Goal: Task Accomplishment & Management: Use online tool/utility

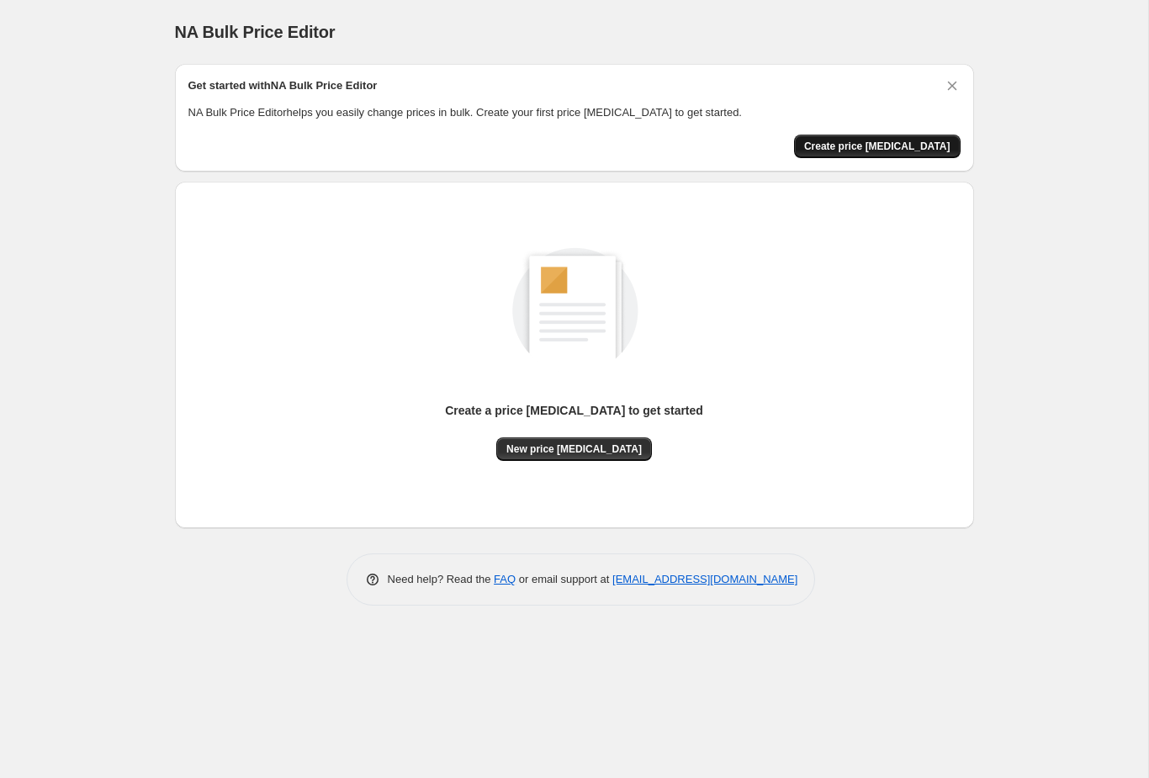
click at [901, 151] on span "Create price [MEDICAL_DATA]" at bounding box center [877, 146] width 146 height 13
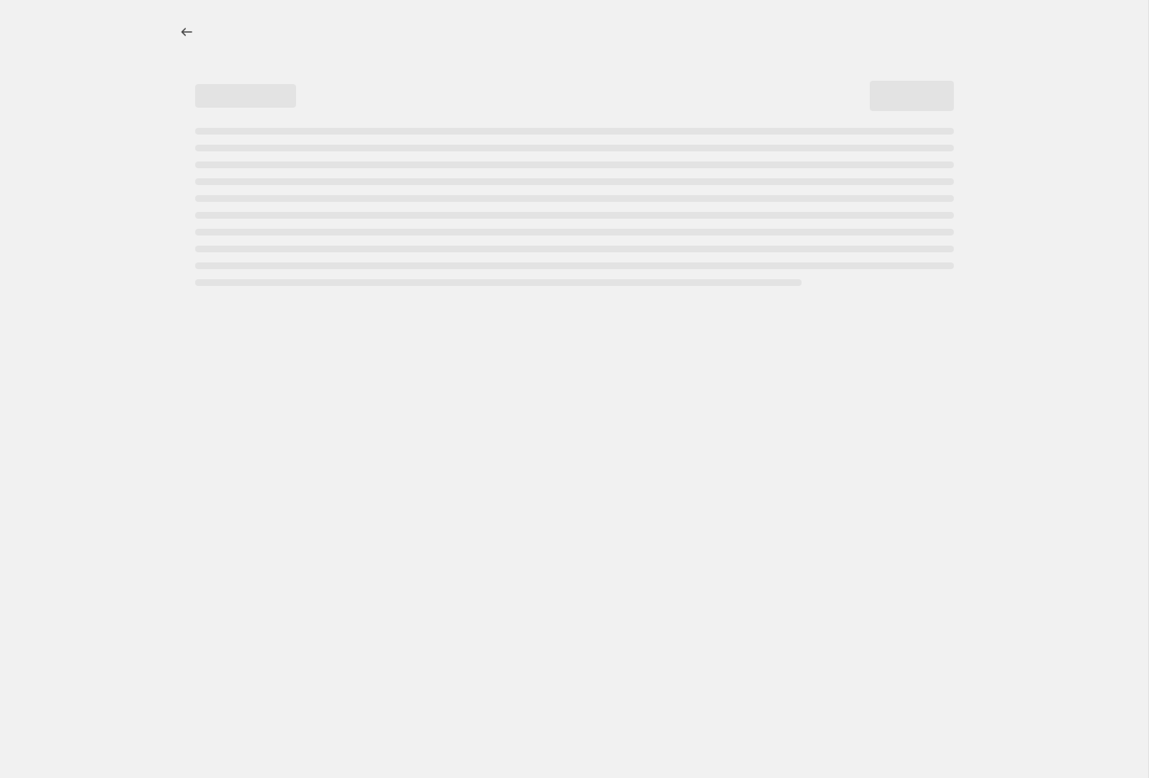
select select "percentage"
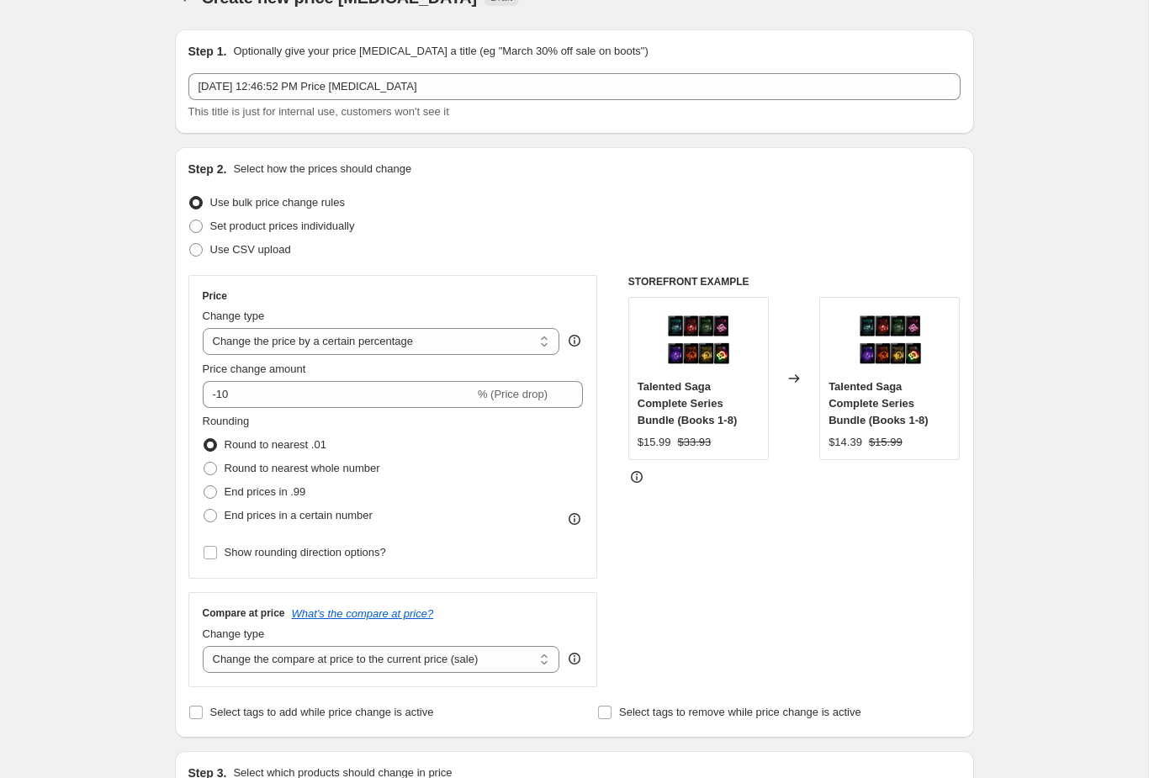
scroll to position [37, 0]
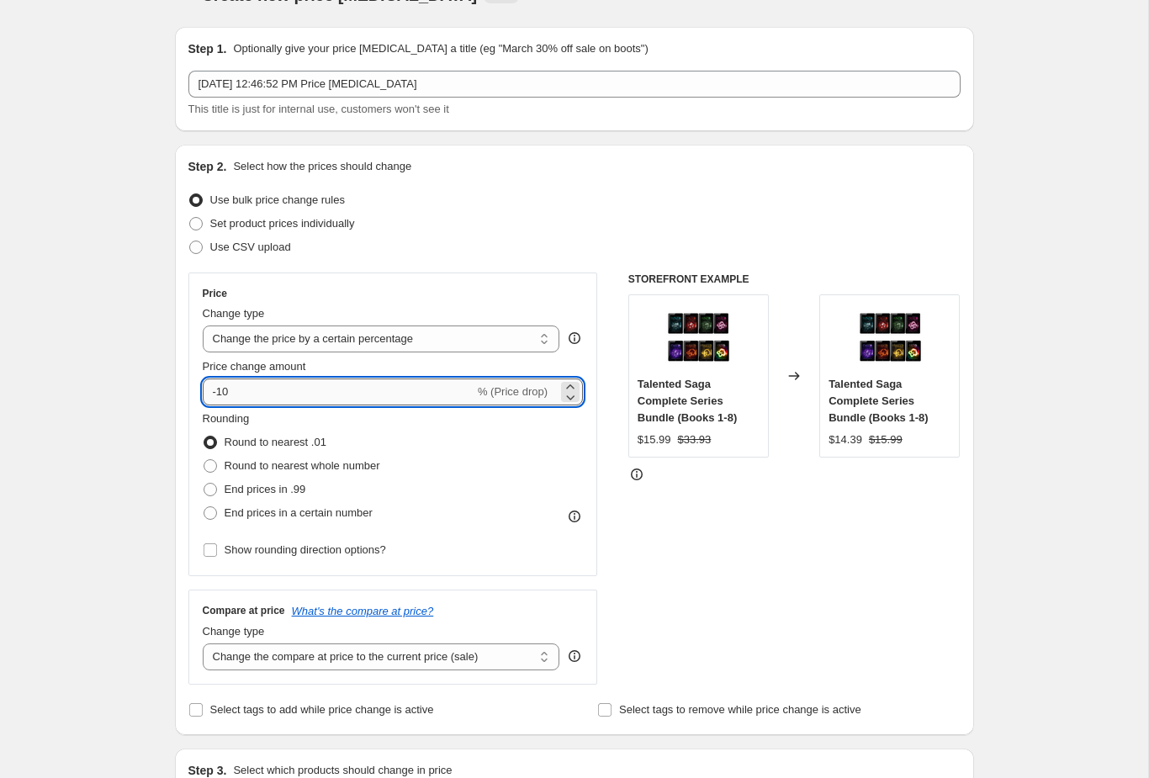
click at [247, 387] on input "-10" at bounding box center [339, 391] width 272 height 27
type input "-15"
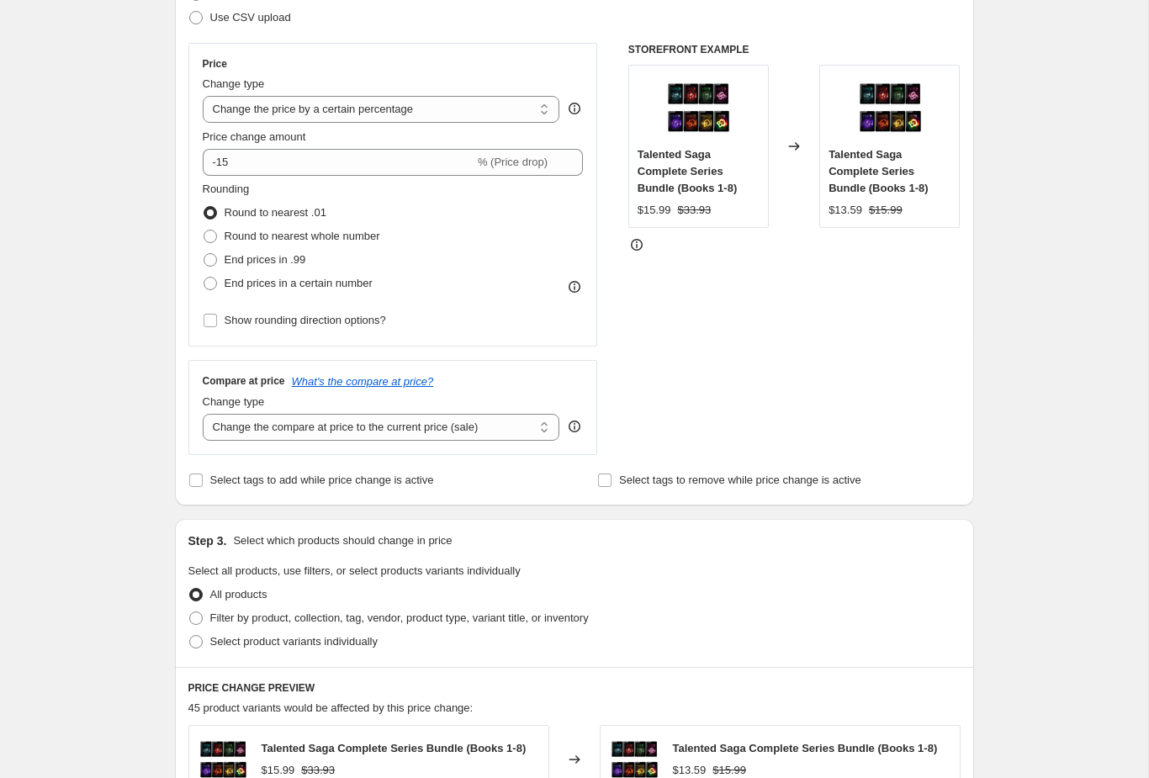
scroll to position [271, 0]
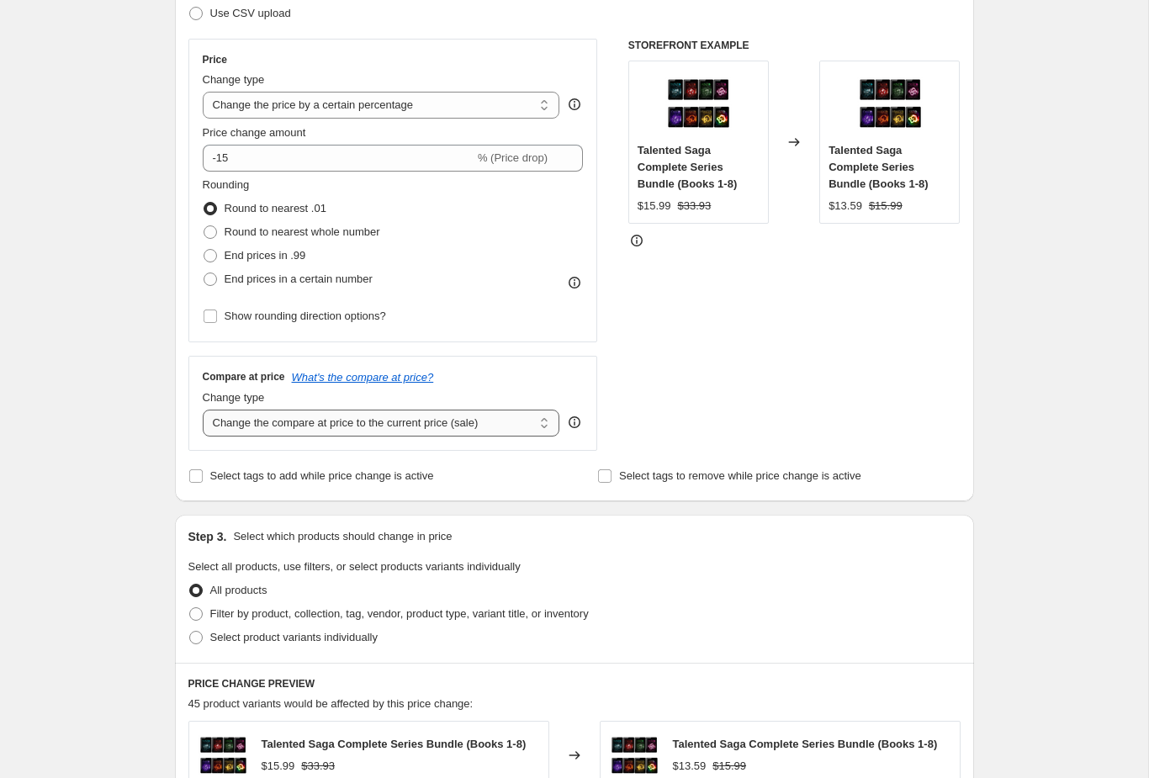
click at [551, 427] on select "Change the compare at price to the current price (sale) Change the compare at p…" at bounding box center [381, 423] width 357 height 27
select select "no_change"
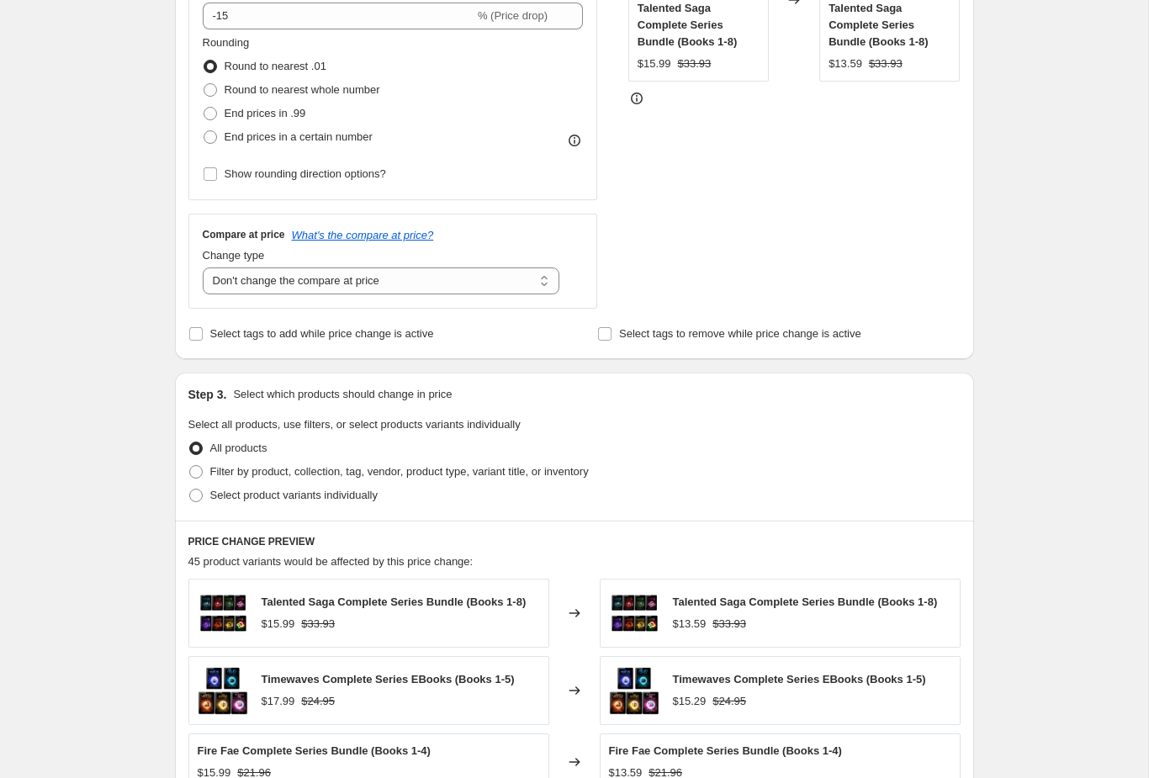
scroll to position [415, 0]
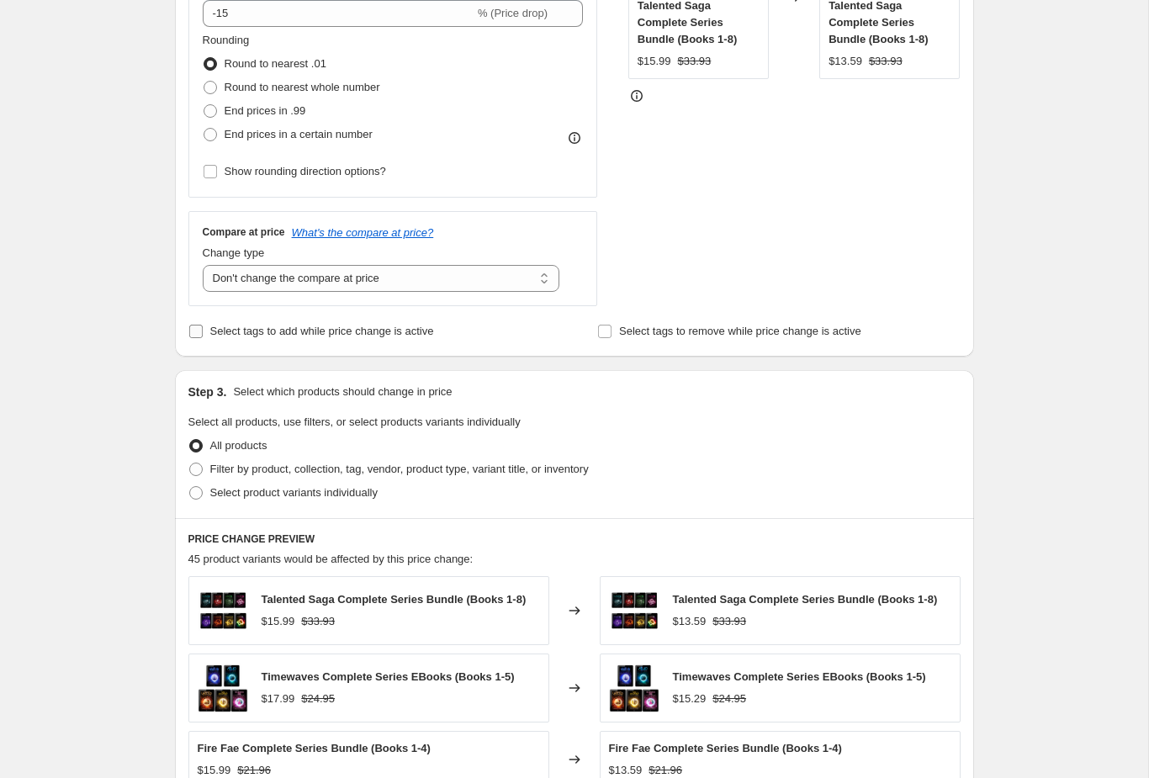
click at [197, 328] on input "Select tags to add while price change is active" at bounding box center [195, 331] width 13 height 13
checkbox input "true"
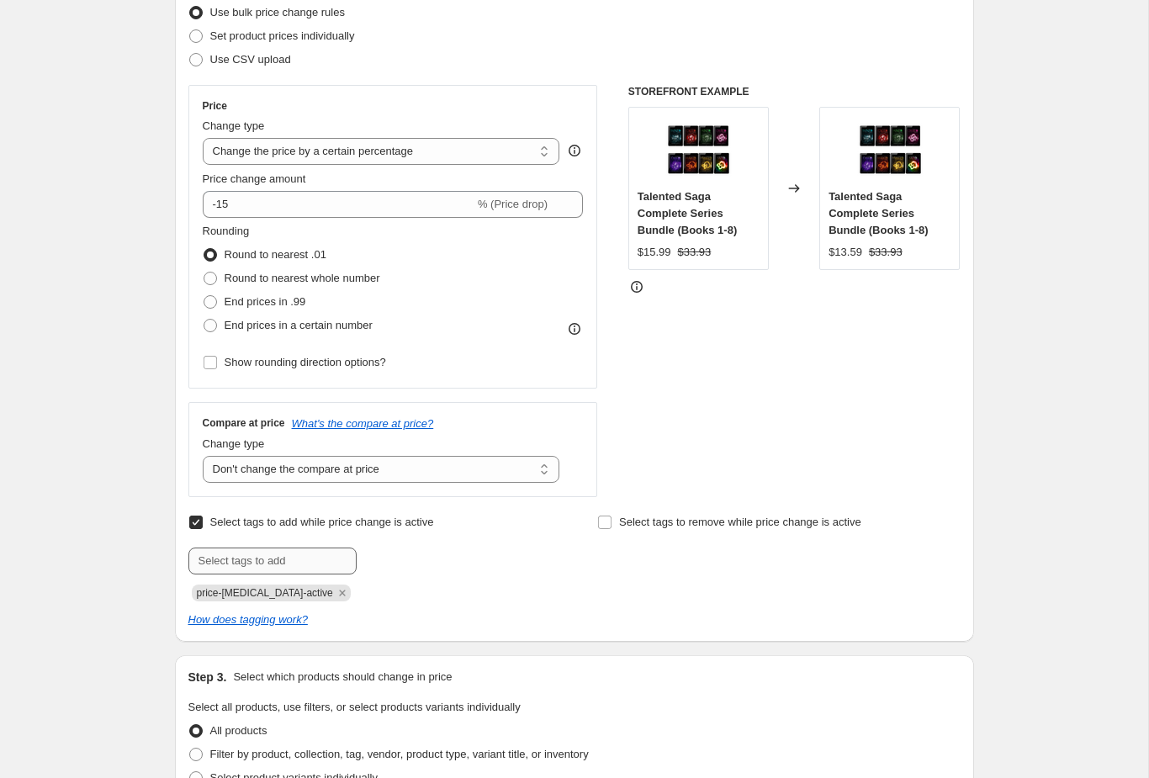
scroll to position [227, 0]
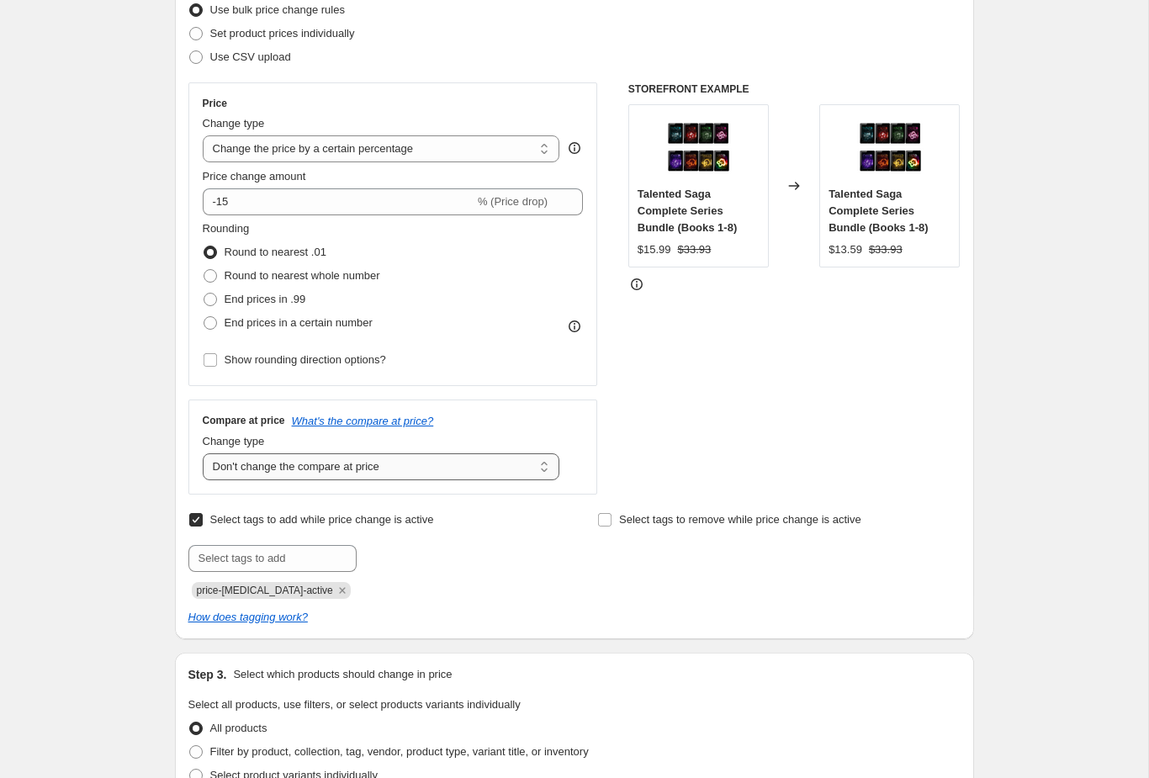
click at [368, 471] on select "Change the compare at price to the current price (sale) Change the compare at p…" at bounding box center [381, 466] width 357 height 27
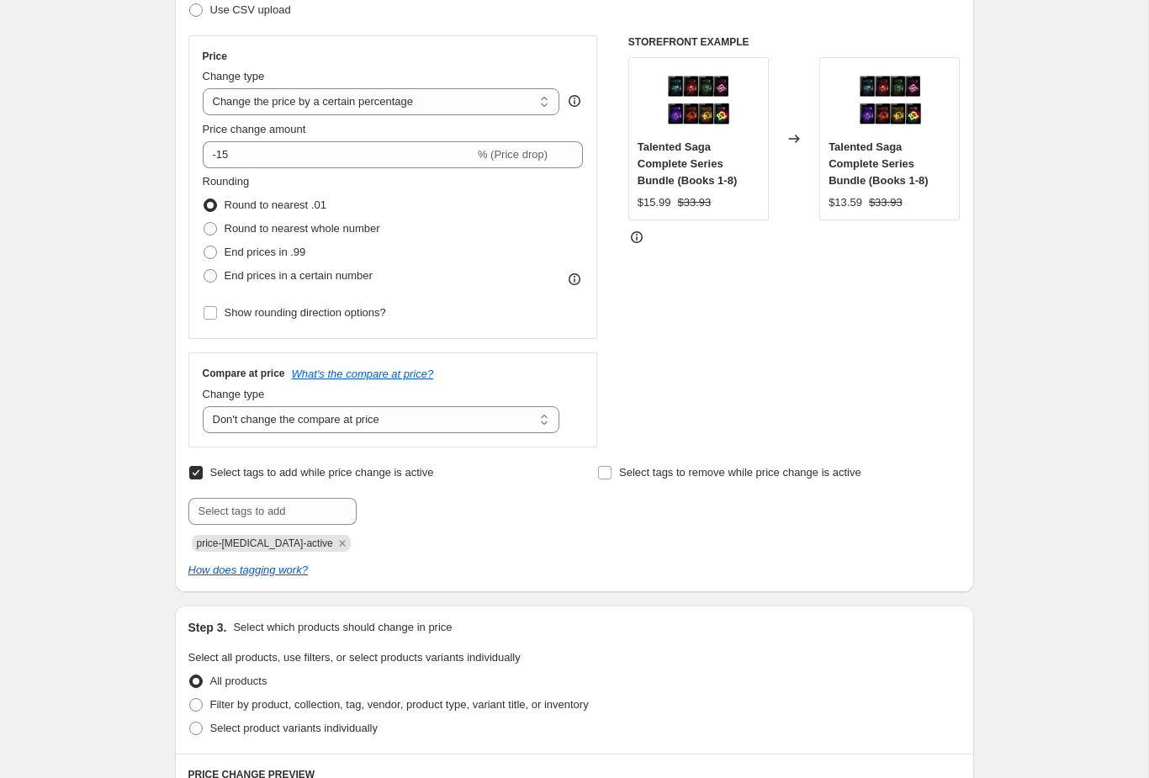
scroll to position [276, 0]
click at [281, 567] on icon "How does tagging work?" at bounding box center [247, 568] width 119 height 13
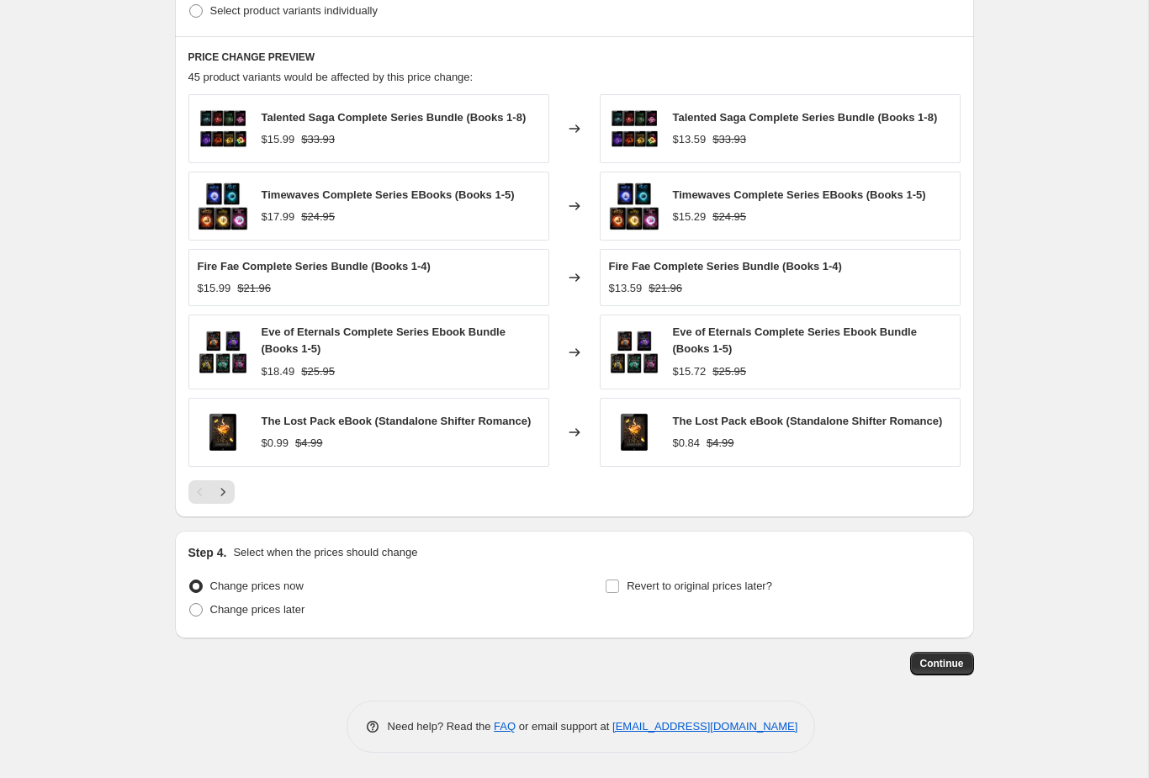
scroll to position [992, 0]
click at [611, 590] on input "Revert to original prices later?" at bounding box center [612, 585] width 13 height 13
checkbox input "true"
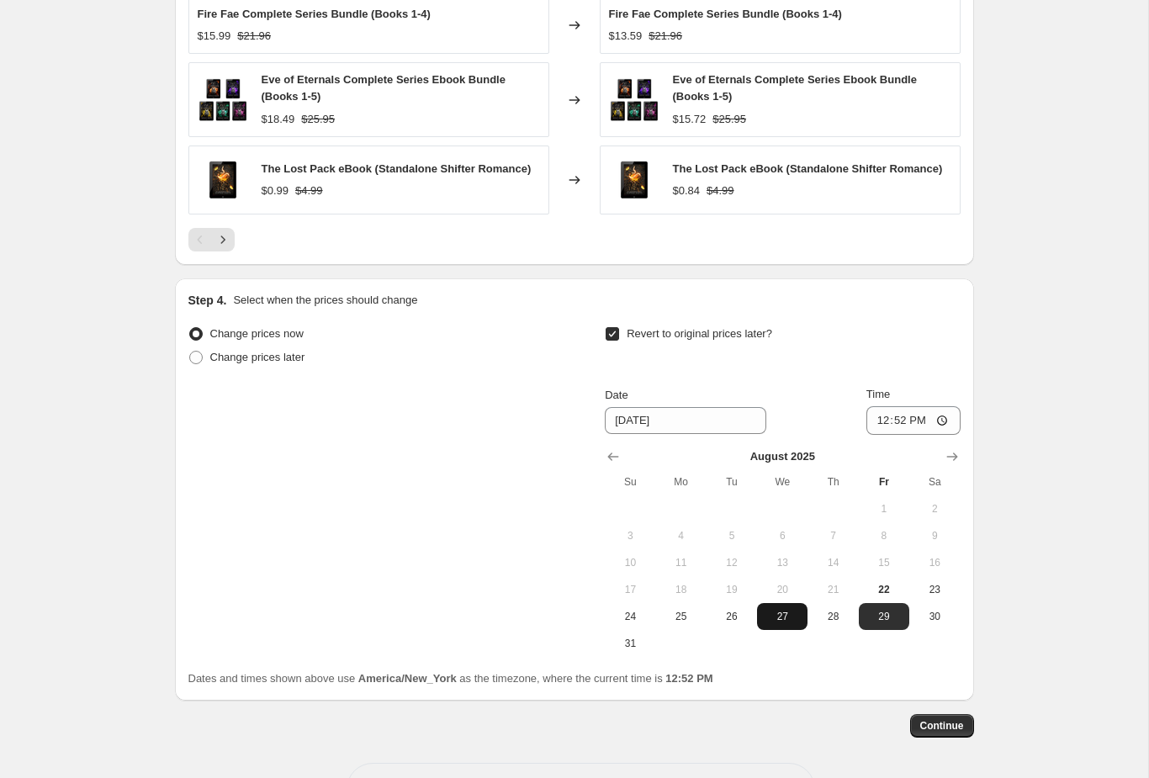
scroll to position [1259, 0]
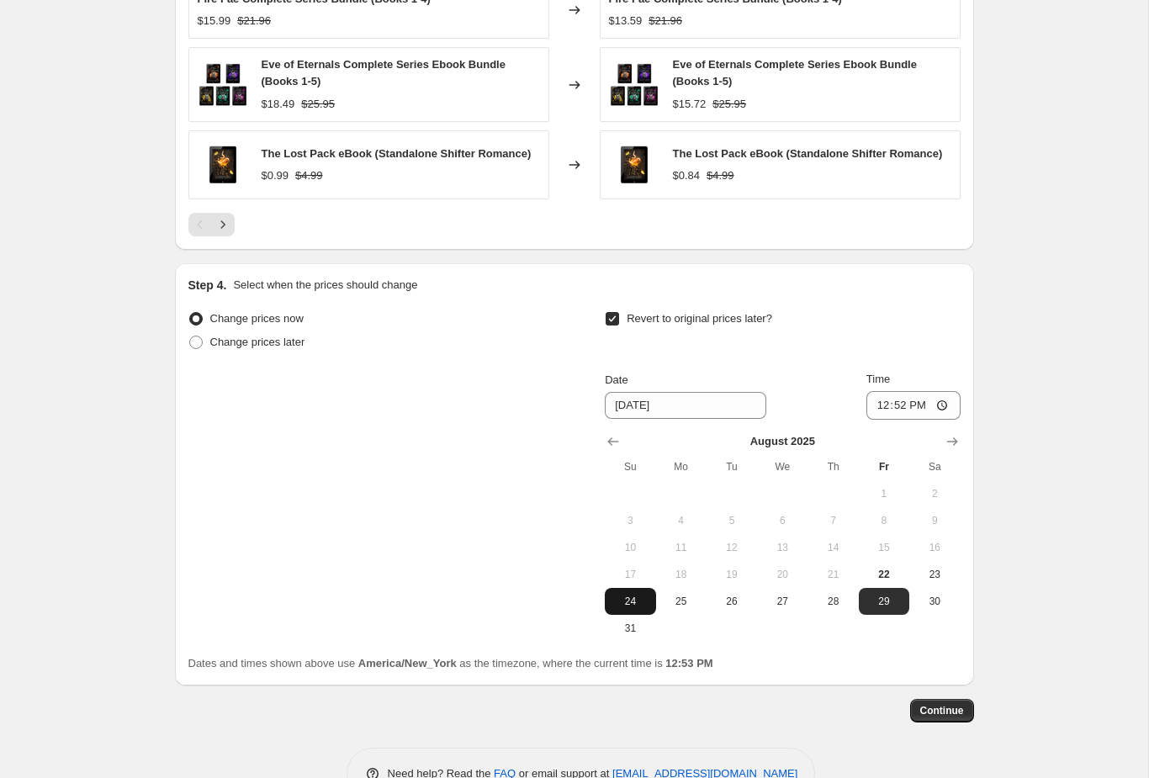
click at [628, 596] on span "24" at bounding box center [629, 601] width 37 height 13
type input "[DATE]"
click at [935, 402] on input "12:52" at bounding box center [913, 405] width 94 height 29
type input "23:59"
click at [952, 710] on span "Continue" at bounding box center [942, 710] width 44 height 13
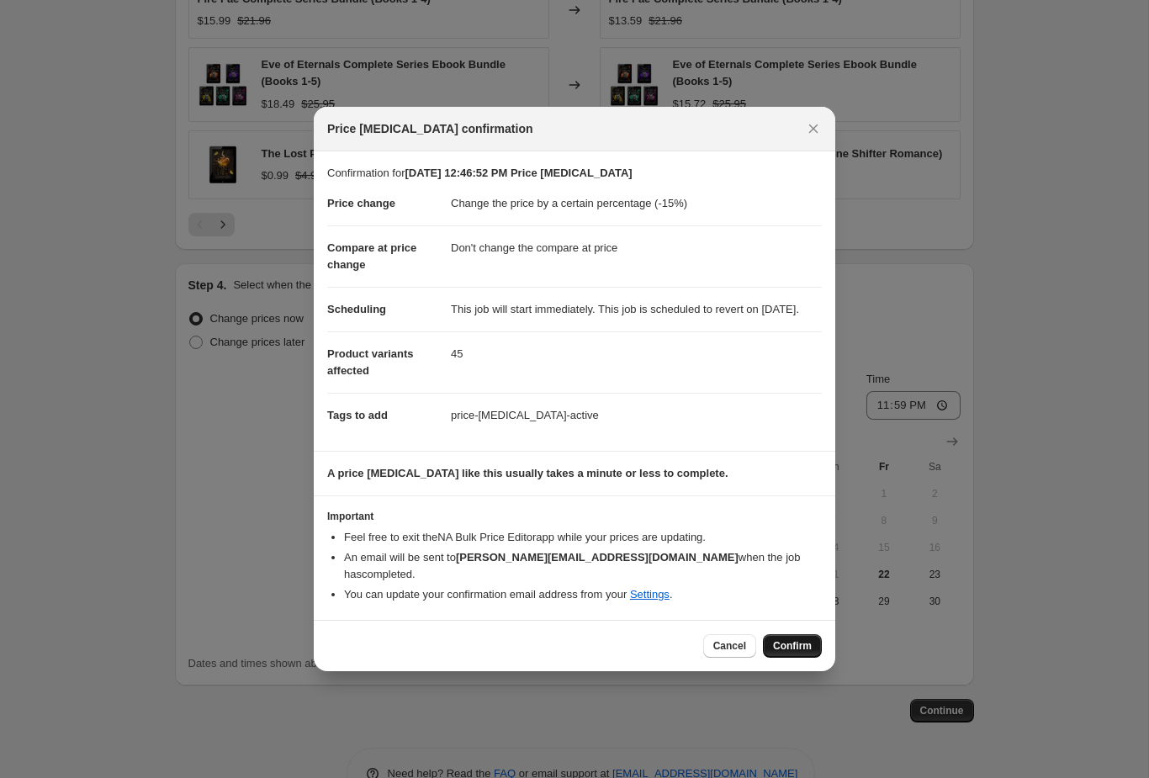
click at [797, 645] on span "Confirm" at bounding box center [792, 645] width 39 height 13
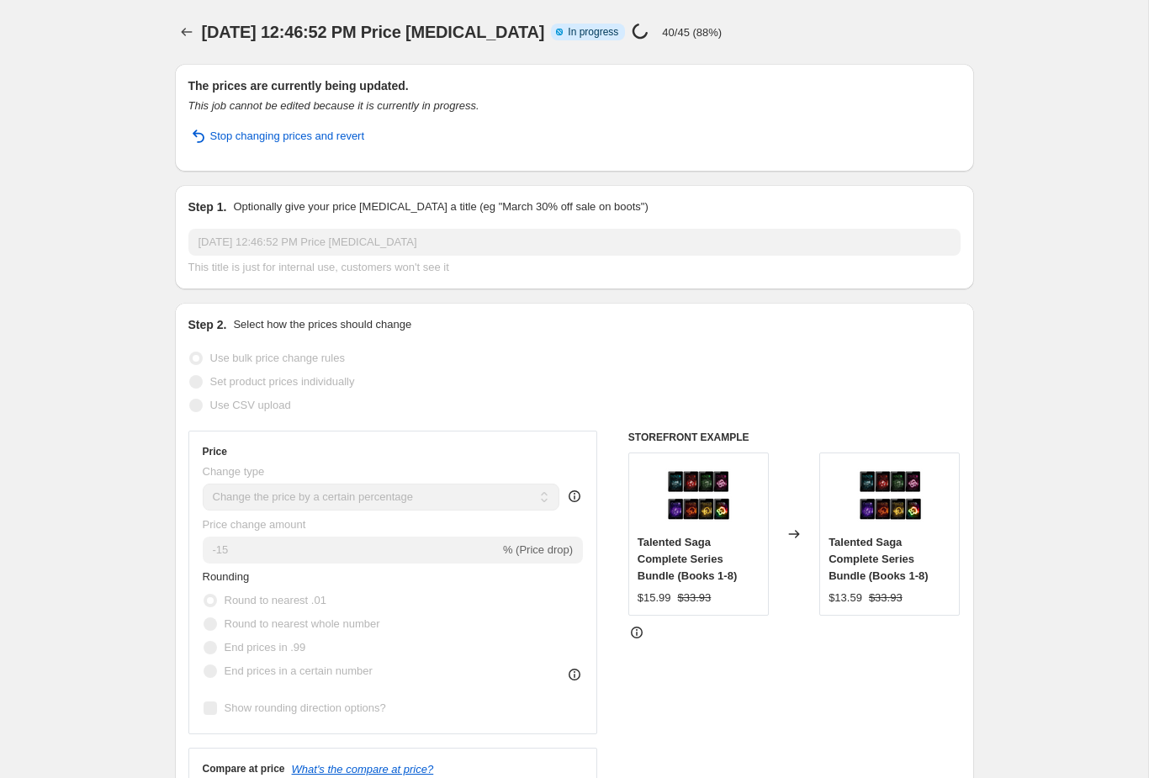
select select "percentage"
select select "no_change"
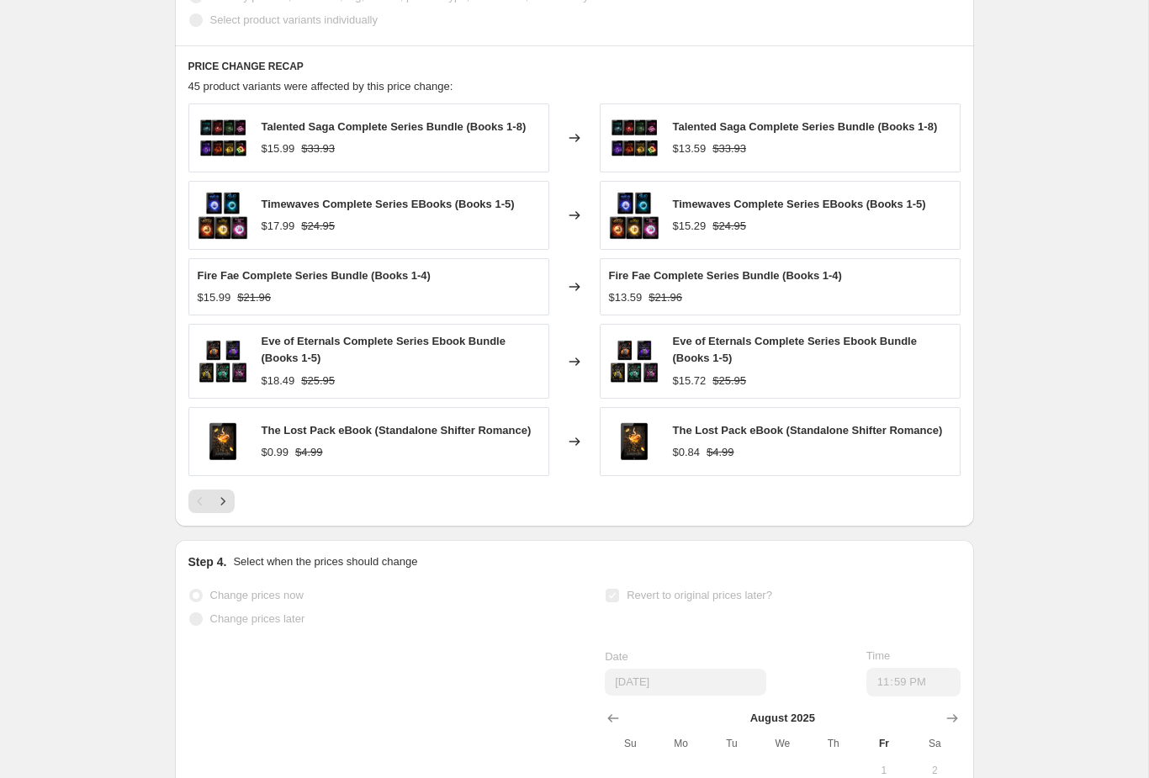
scroll to position [1143, 0]
click at [224, 512] on button "Next" at bounding box center [223, 501] width 24 height 24
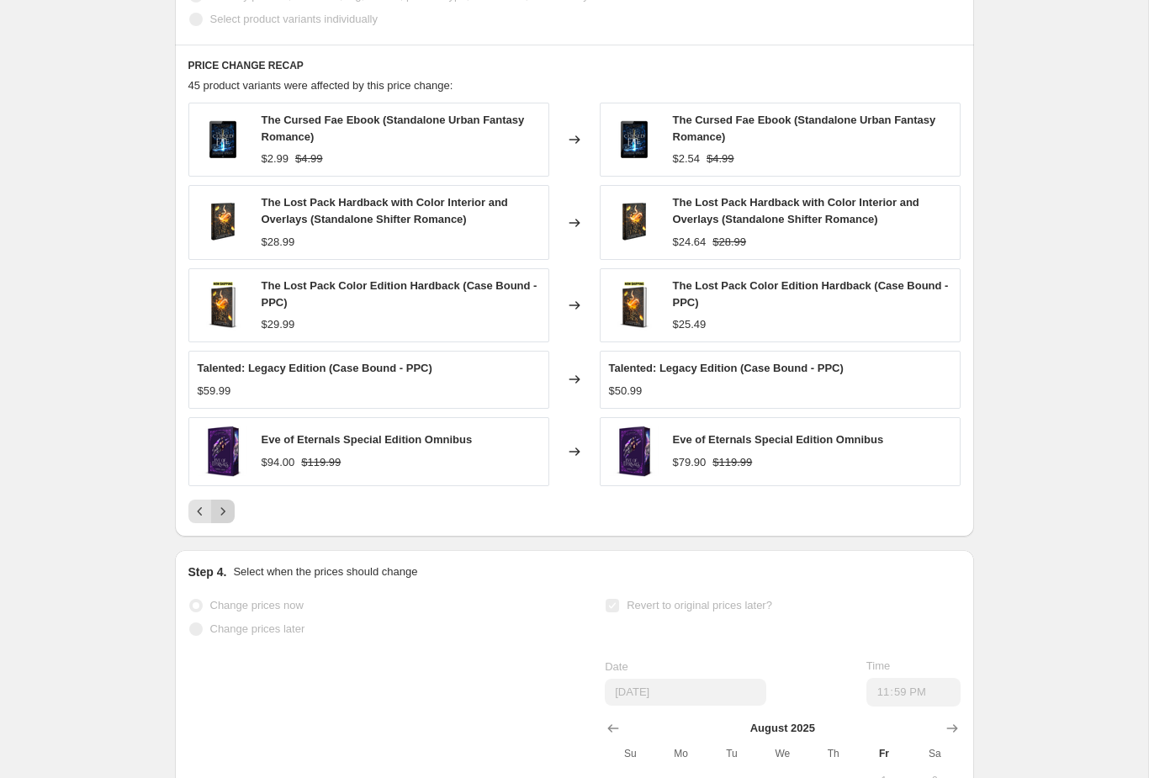
click at [224, 520] on icon "Next" at bounding box center [222, 511] width 17 height 17
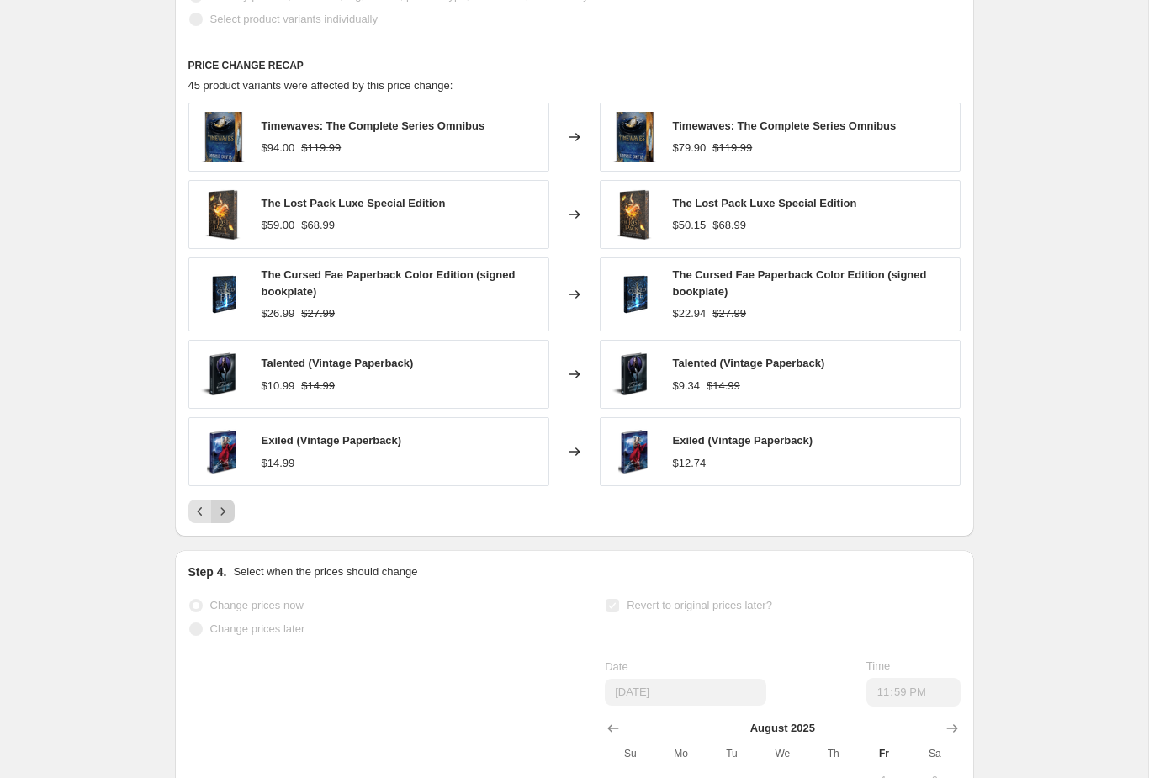
click at [224, 520] on icon "Next" at bounding box center [222, 511] width 17 height 17
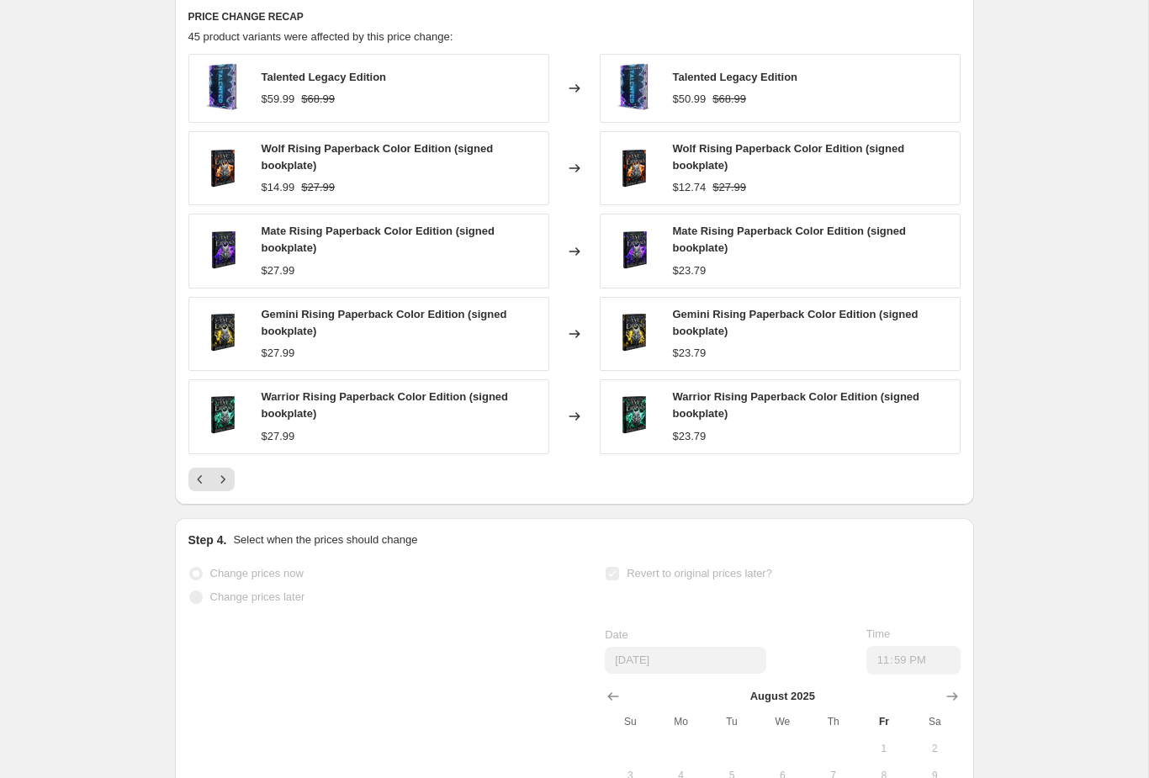
scroll to position [1193, 0]
click at [224, 486] on icon "Next" at bounding box center [222, 477] width 17 height 17
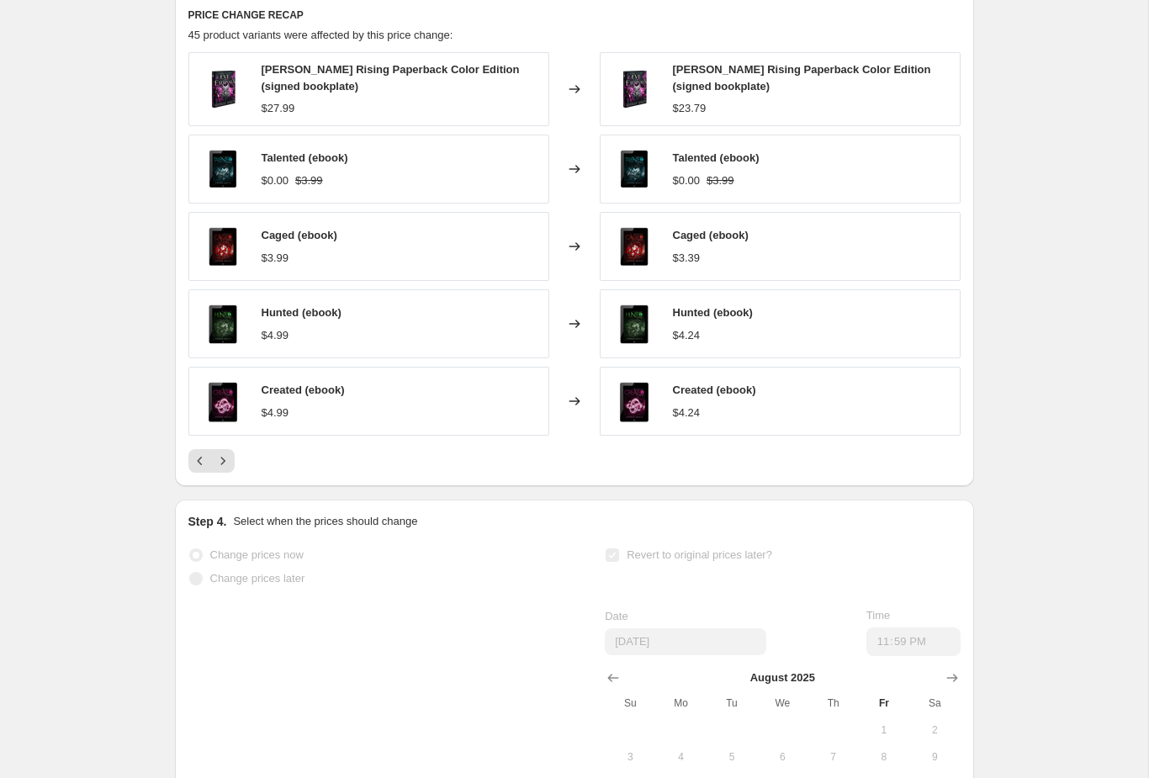
click at [224, 487] on div "PRICE CHANGE RECAP 45 product variants were affected by this price change: [PER…" at bounding box center [574, 240] width 799 height 493
click at [224, 469] on icon "Next" at bounding box center [222, 460] width 17 height 17
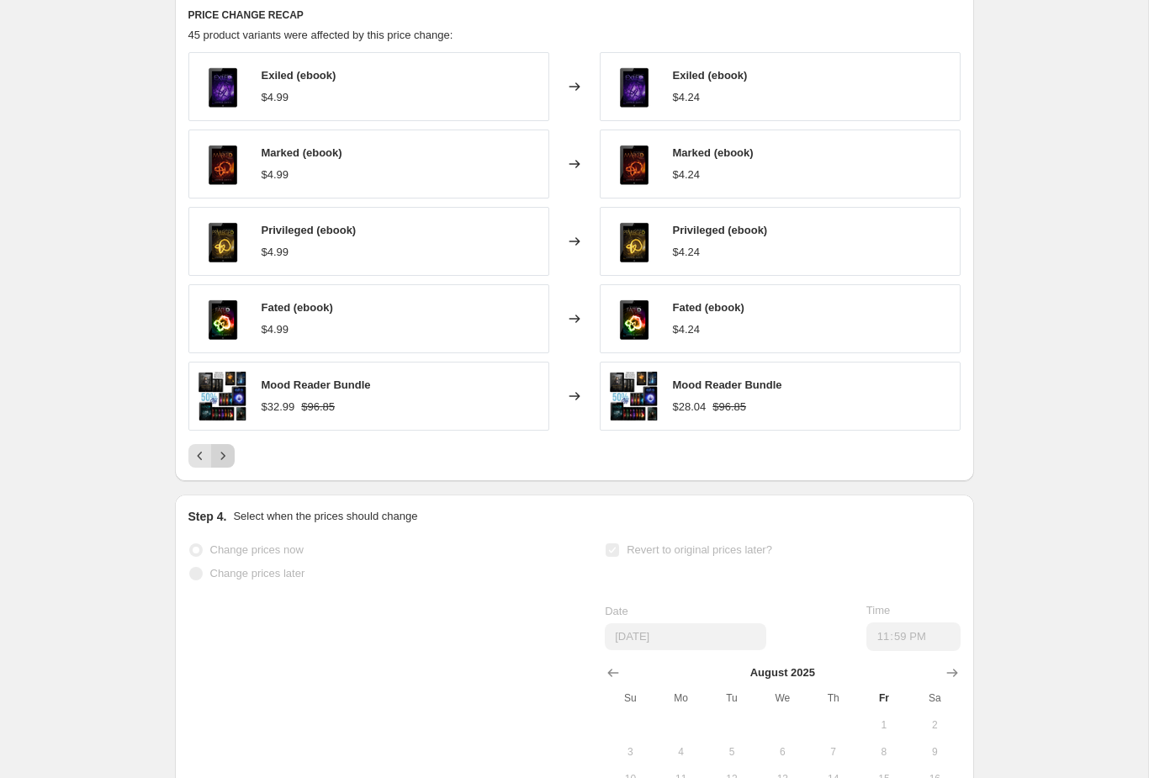
click at [221, 464] on icon "Next" at bounding box center [222, 455] width 17 height 17
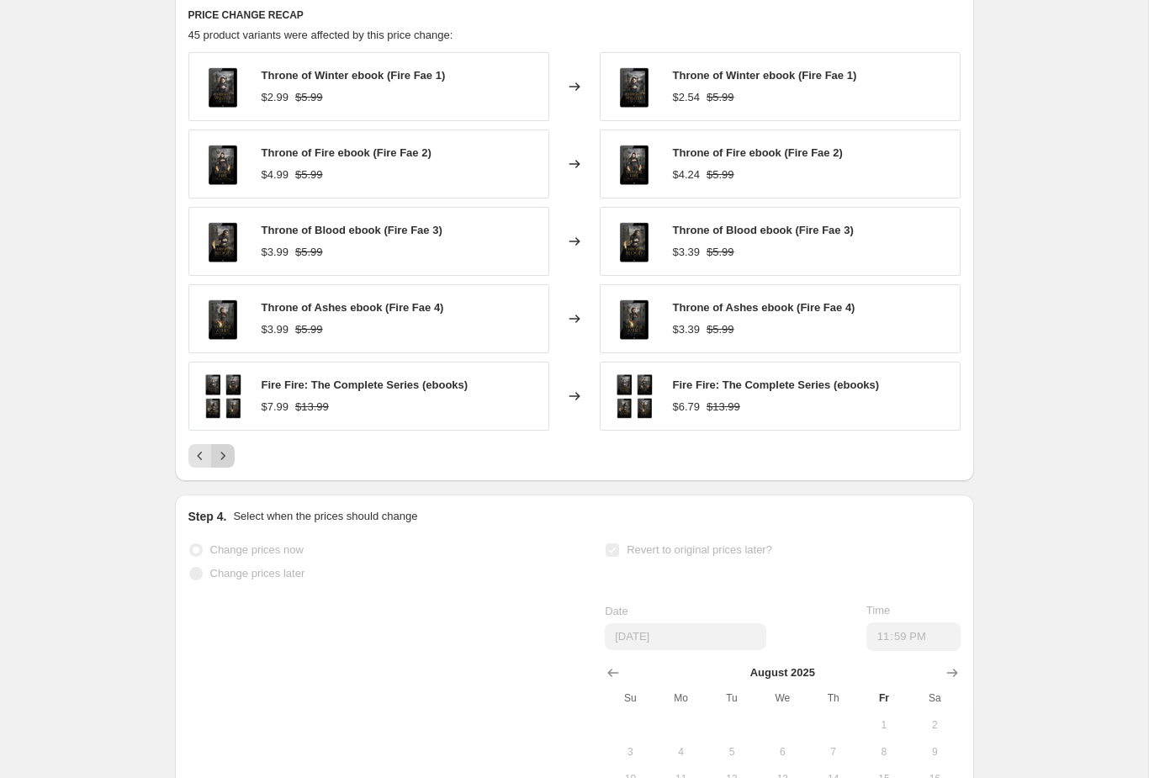
click at [223, 464] on icon "Next" at bounding box center [222, 455] width 17 height 17
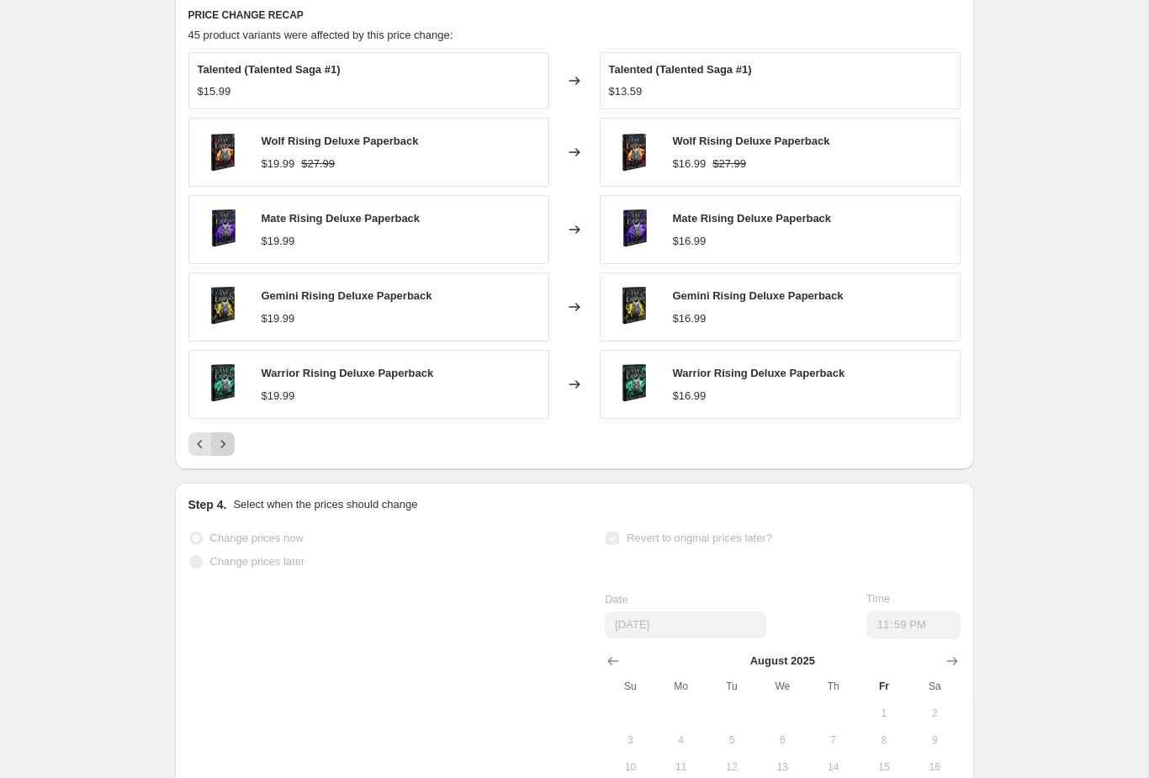
click at [218, 452] on icon "Next" at bounding box center [222, 444] width 17 height 17
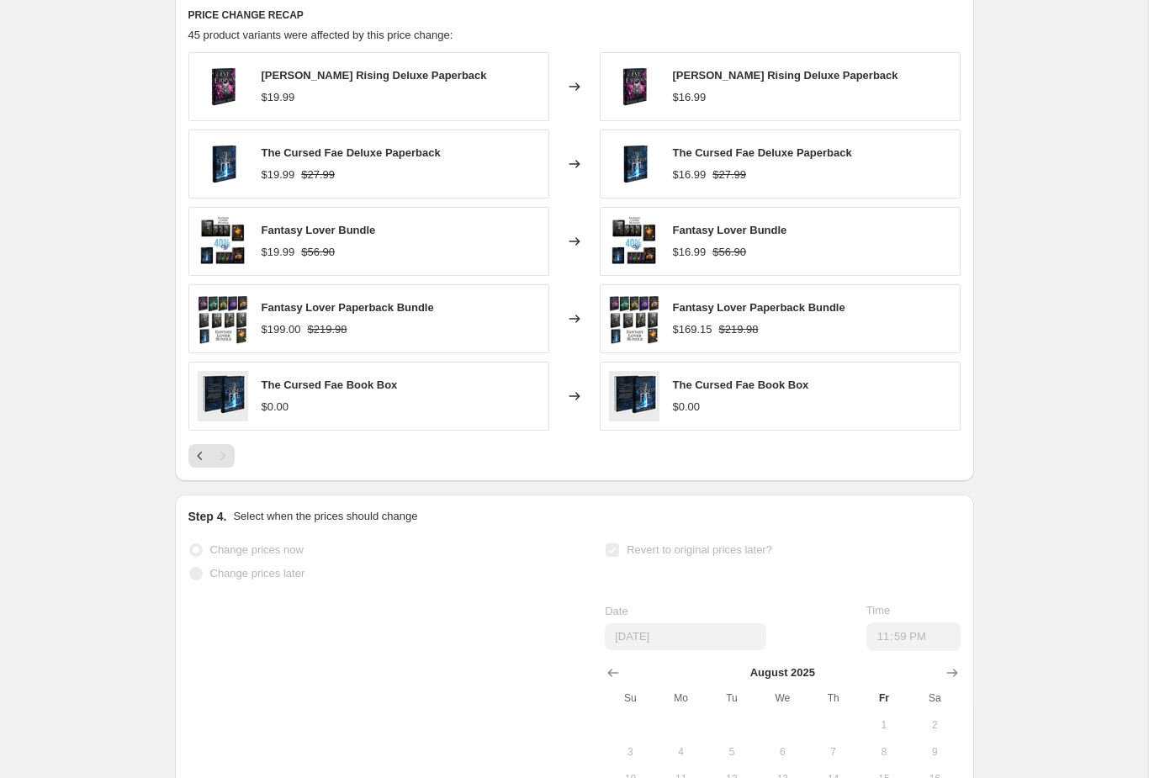
click at [218, 455] on div "[PERSON_NAME] Rising Deluxe Paperback $19.99 Changed to [PERSON_NAME] Rising De…" at bounding box center [574, 259] width 772 height 415
click at [717, 415] on div "The Cursed Fae Book Box $0.00" at bounding box center [741, 396] width 136 height 39
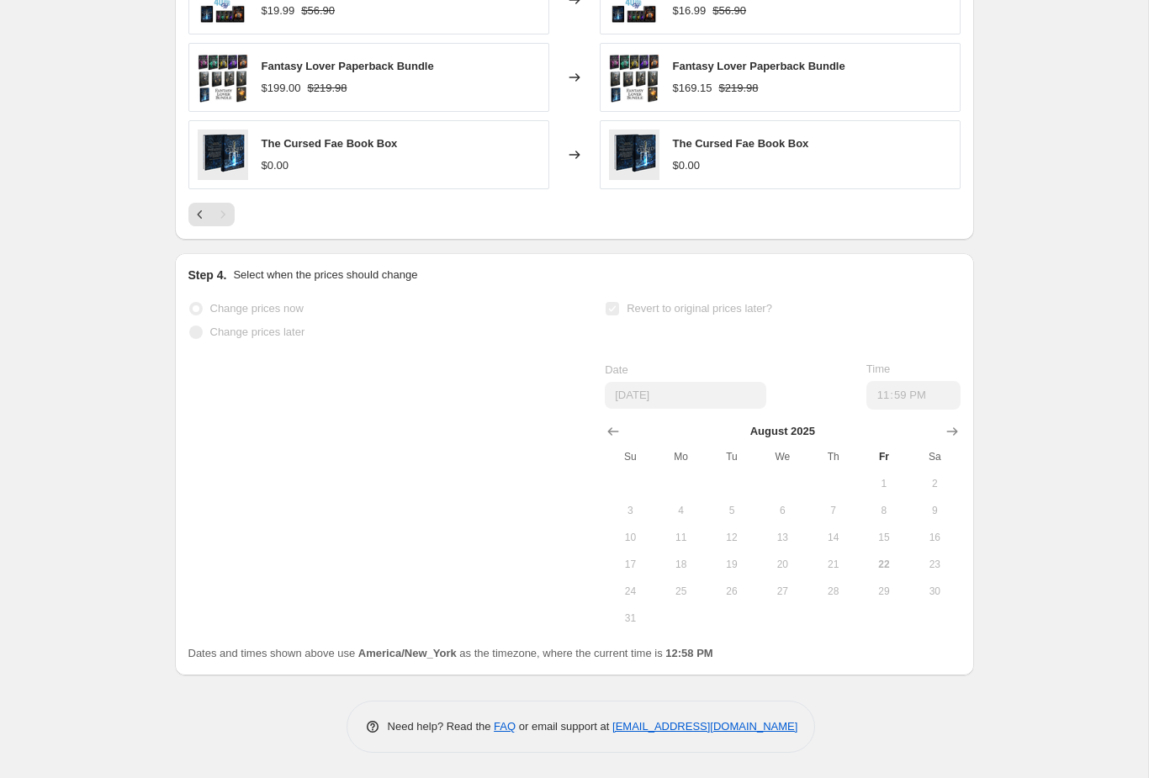
scroll to position [870, 0]
